Goal: Navigation & Orientation: Find specific page/section

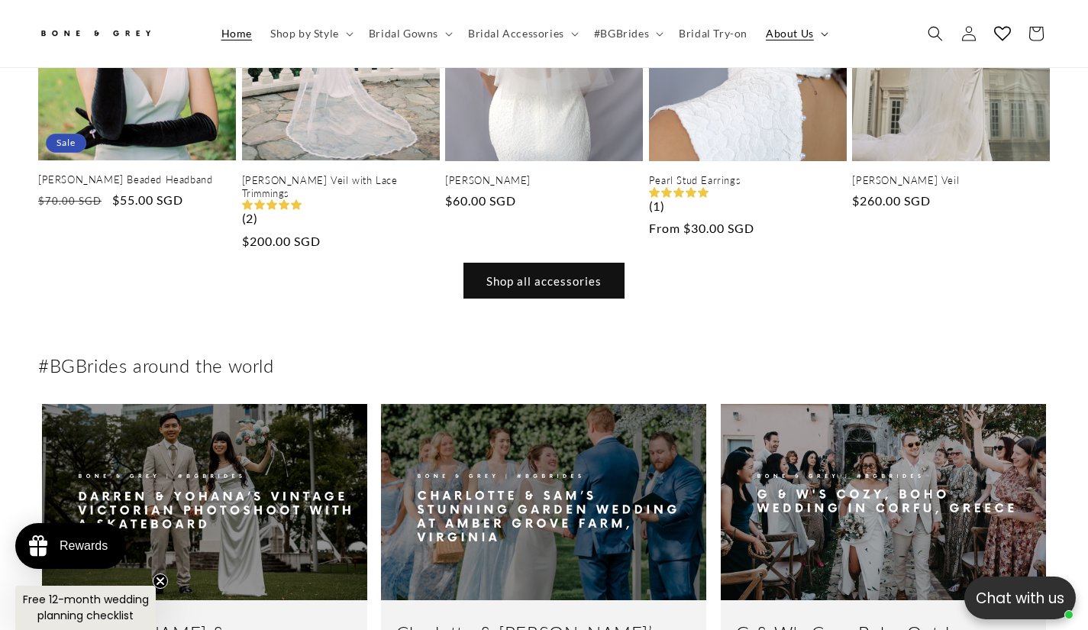
scroll to position [0, 2176]
click at [784, 35] on span "About Us" at bounding box center [790, 34] width 48 height 14
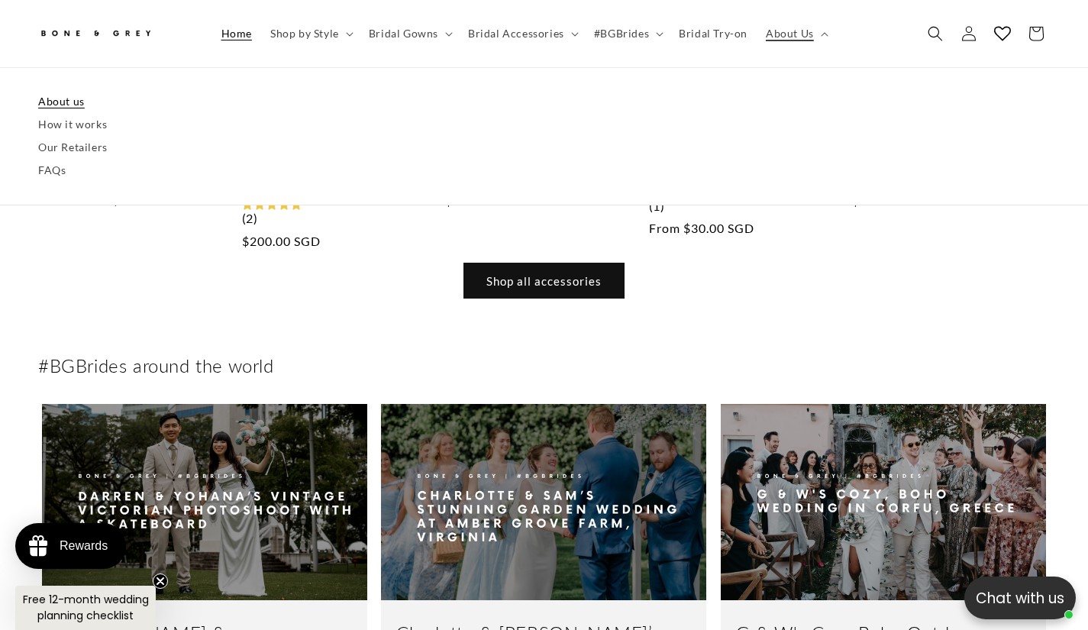
scroll to position [0, 733]
click at [66, 98] on link "About us" at bounding box center [544, 101] width 1012 height 23
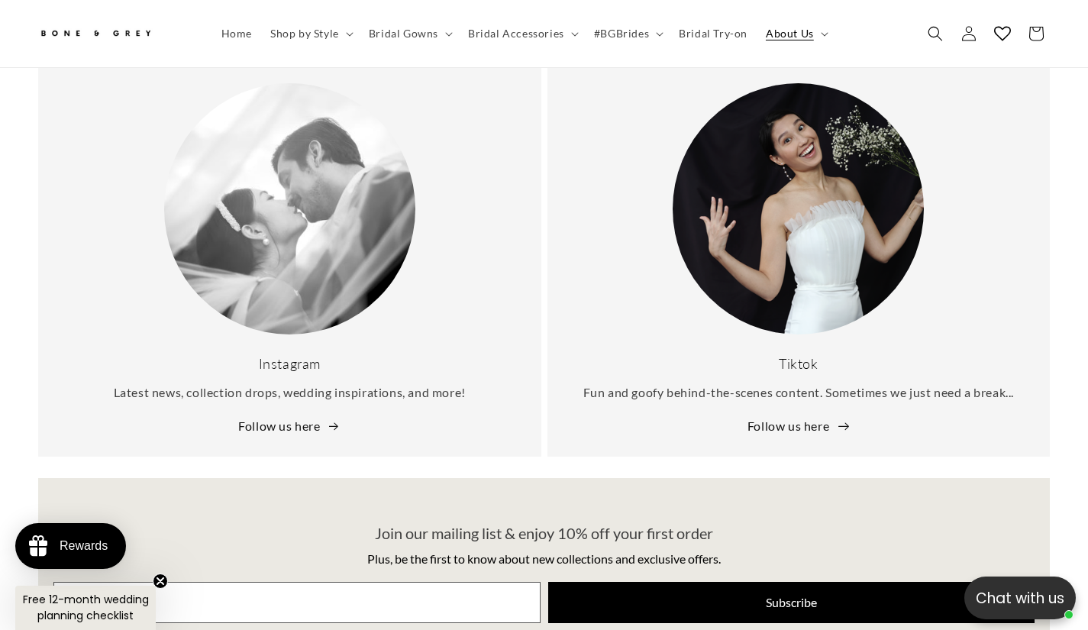
scroll to position [3427, 0]
